Goal: Information Seeking & Learning: Learn about a topic

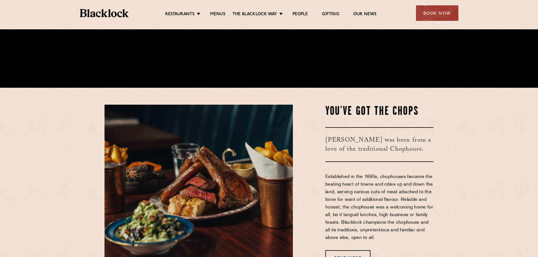
scroll to position [198, 0]
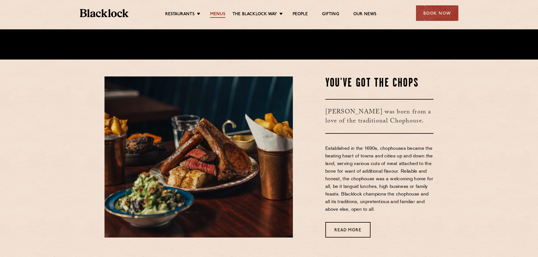
click at [213, 14] on link "Menus" at bounding box center [217, 15] width 15 height 6
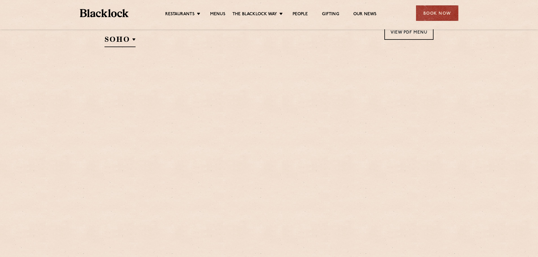
scroll to position [198, 0]
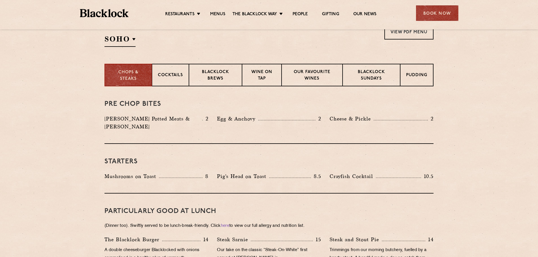
click at [136, 40] on div "Select a restaurant [GEOGRAPHIC_DATA] [GEOGRAPHIC_DATA] [GEOGRAPHIC_DATA] [GEOG…" at bounding box center [126, 35] width 45 height 23
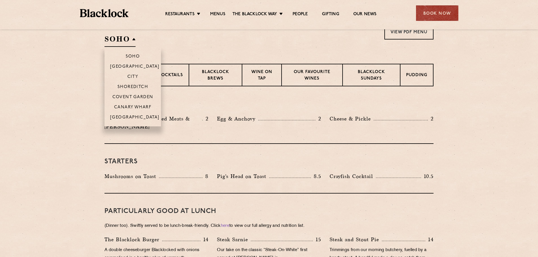
click at [133, 40] on h2 "SOHO" at bounding box center [119, 40] width 31 height 13
click at [134, 118] on p "[GEOGRAPHIC_DATA]" at bounding box center [134, 118] width 49 height 6
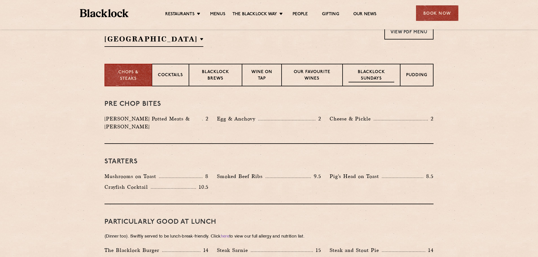
click at [380, 79] on p "Blacklock Sundays" at bounding box center [371, 75] width 46 height 13
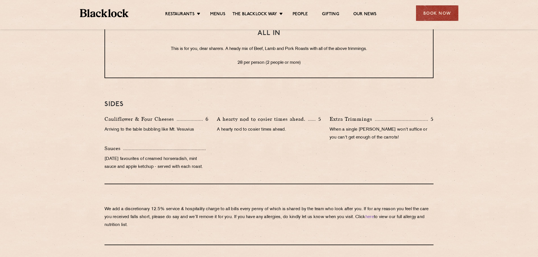
scroll to position [565, 0]
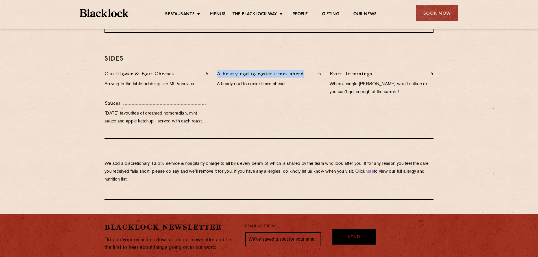
drag, startPoint x: 304, startPoint y: 76, endPoint x: 215, endPoint y: 74, distance: 89.0
click at [215, 74] on div "A hearty nod to cosier times ahead. 5 A hearty nod to cosier times ahead." at bounding box center [269, 84] width 112 height 29
copy p "A hearty nod to cosier times ahead"
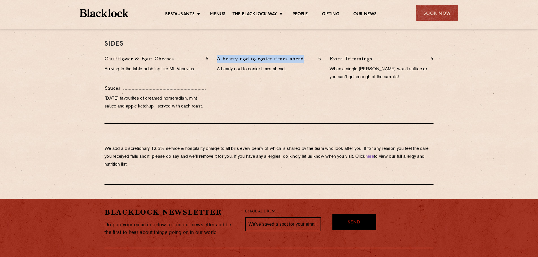
scroll to position [593, 0]
